Goal: Information Seeking & Learning: Learn about a topic

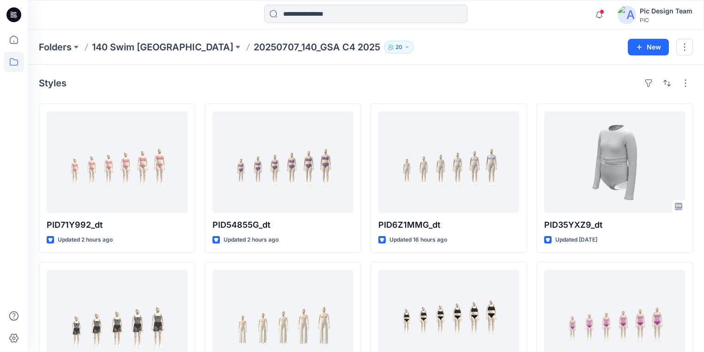
click at [14, 16] on icon at bounding box center [13, 14] width 15 height 15
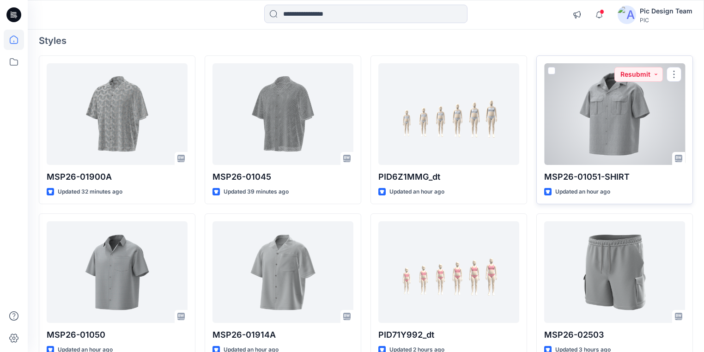
scroll to position [111, 0]
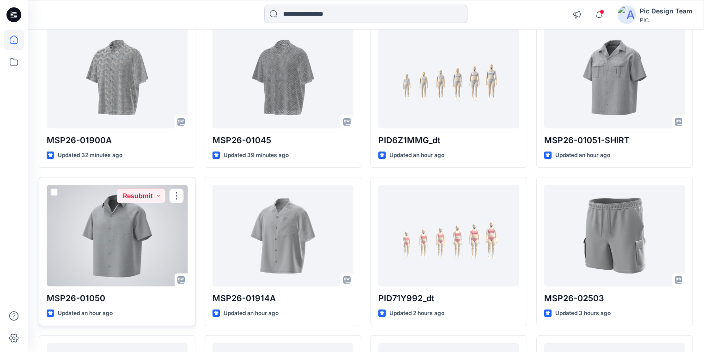
click at [115, 244] on div at bounding box center [117, 236] width 141 height 102
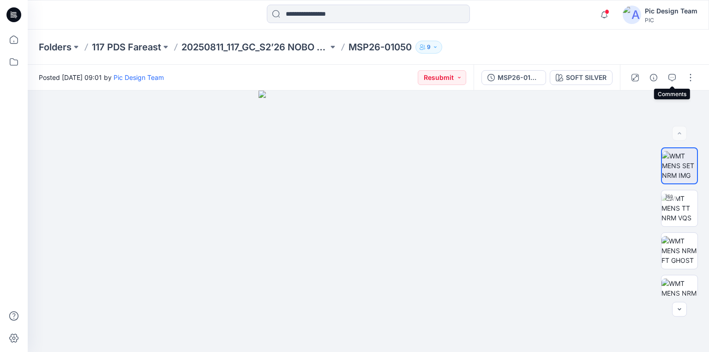
click at [674, 76] on icon "button" at bounding box center [672, 77] width 7 height 7
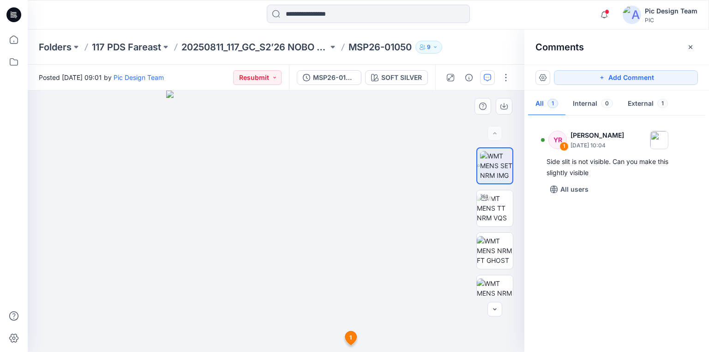
drag, startPoint x: 406, startPoint y: 307, endPoint x: 362, endPoint y: 309, distance: 44.3
click at [500, 210] on img at bounding box center [495, 207] width 36 height 29
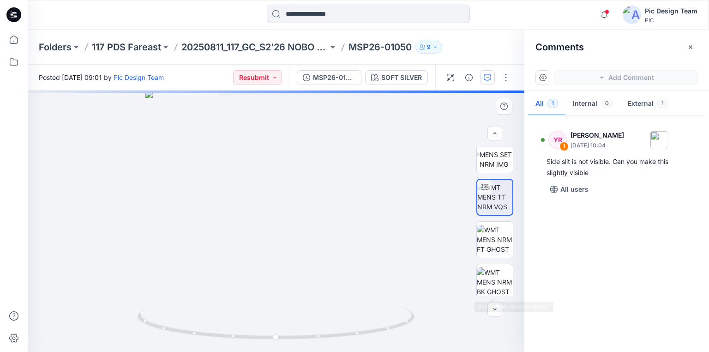
scroll to position [16, 0]
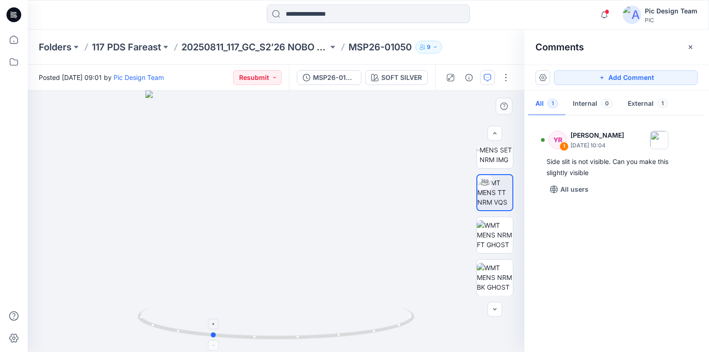
drag, startPoint x: 369, startPoint y: 333, endPoint x: 305, endPoint y: 332, distance: 64.6
click at [305, 332] on icon at bounding box center [277, 324] width 279 height 35
drag, startPoint x: 380, startPoint y: 332, endPoint x: 407, endPoint y: 329, distance: 27.4
click at [407, 329] on icon at bounding box center [277, 324] width 279 height 35
drag, startPoint x: 344, startPoint y: 335, endPoint x: 281, endPoint y: 329, distance: 63.1
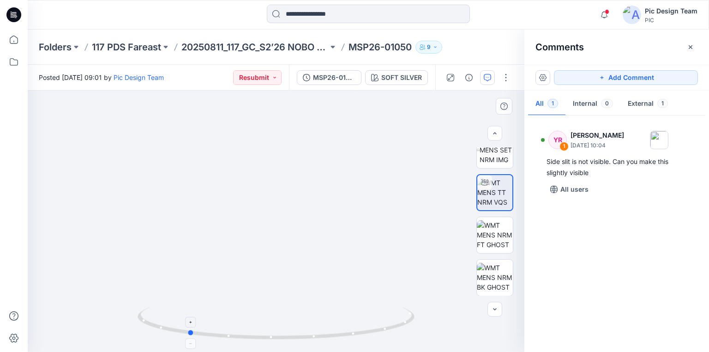
click at [281, 329] on icon at bounding box center [277, 324] width 279 height 35
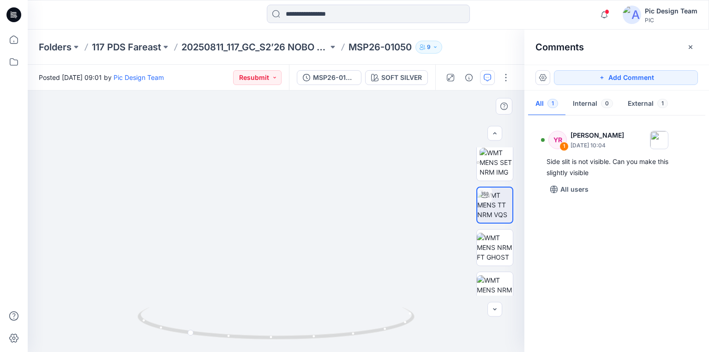
scroll to position [0, 0]
click at [495, 174] on img at bounding box center [496, 165] width 33 height 29
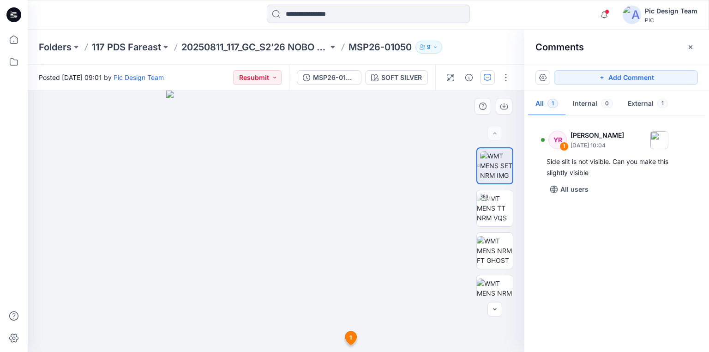
drag, startPoint x: 331, startPoint y: 319, endPoint x: 323, endPoint y: 274, distance: 45.9
click at [348, 337] on icon at bounding box center [351, 338] width 12 height 14
click at [388, 314] on img at bounding box center [276, 188] width 275 height 326
